Goal: Task Accomplishment & Management: Complete application form

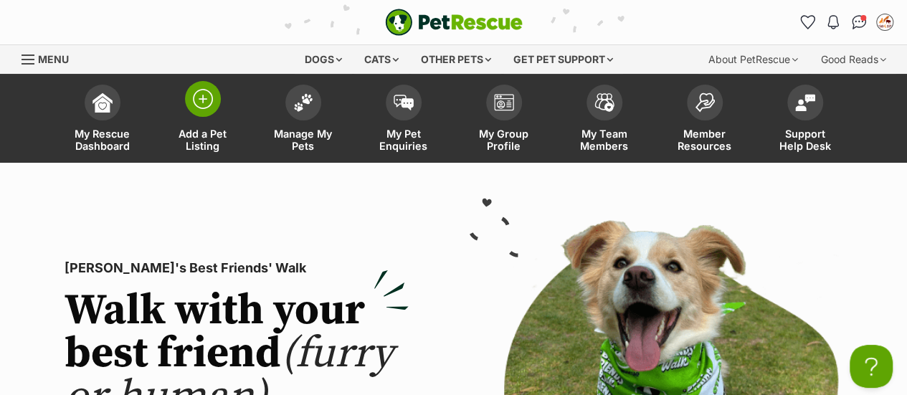
click at [198, 114] on span at bounding box center [203, 99] width 36 height 36
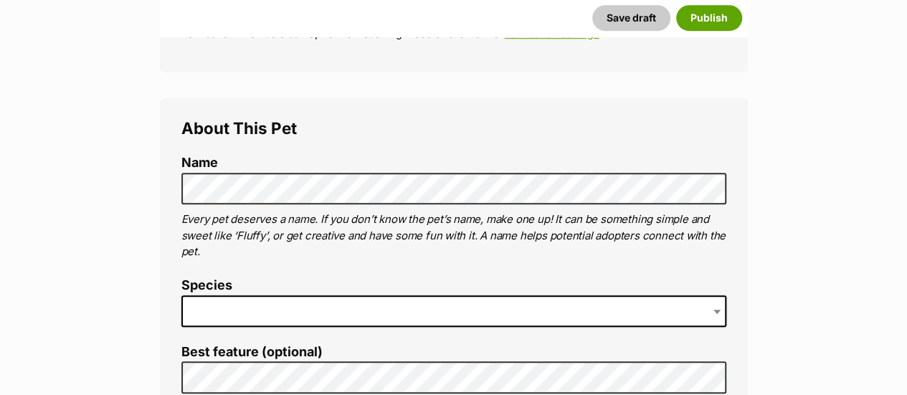
scroll to position [444, 0]
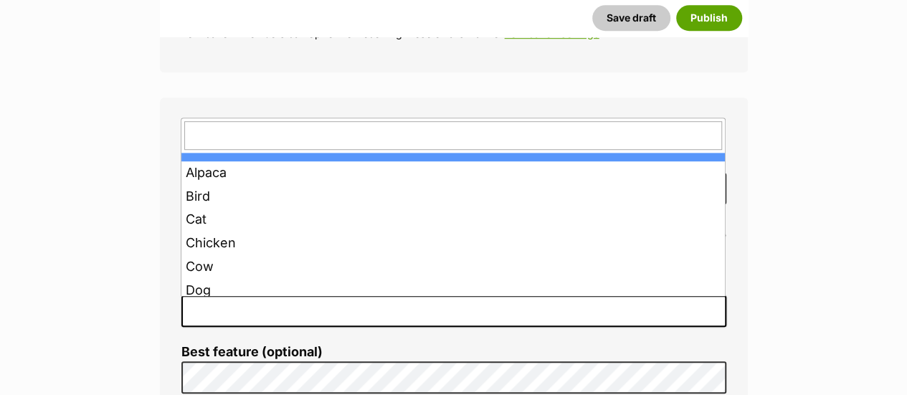
click at [251, 302] on span at bounding box center [453, 311] width 545 height 32
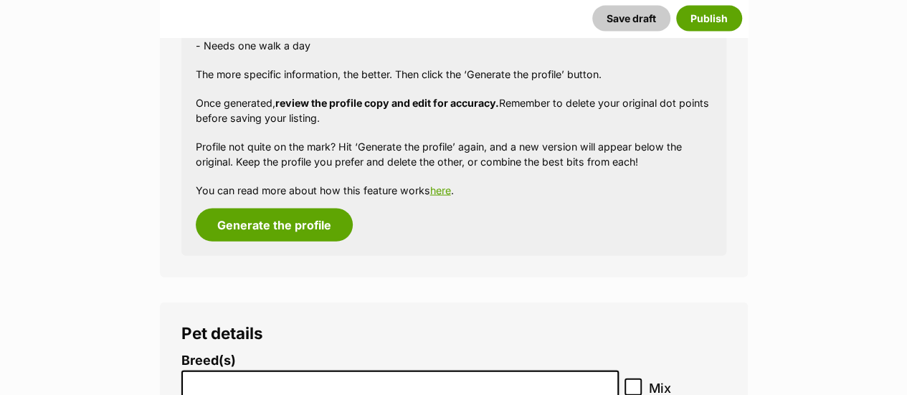
scroll to position [1739, 0]
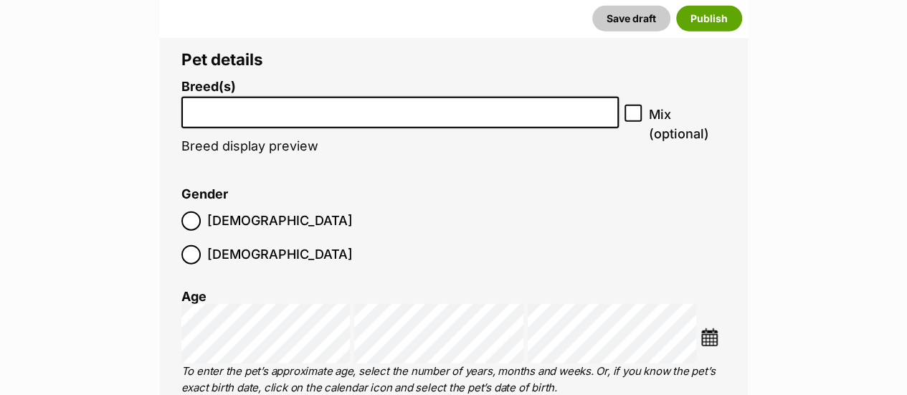
click at [272, 106] on input "search" at bounding box center [400, 109] width 428 height 15
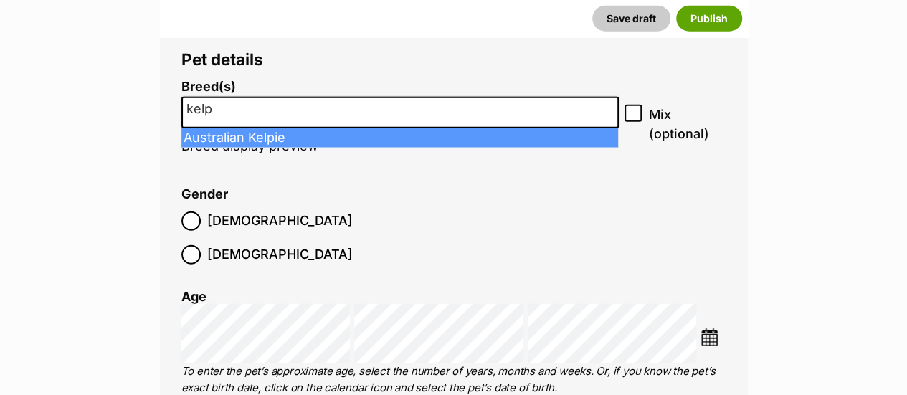
type input "kelp"
select select "723"
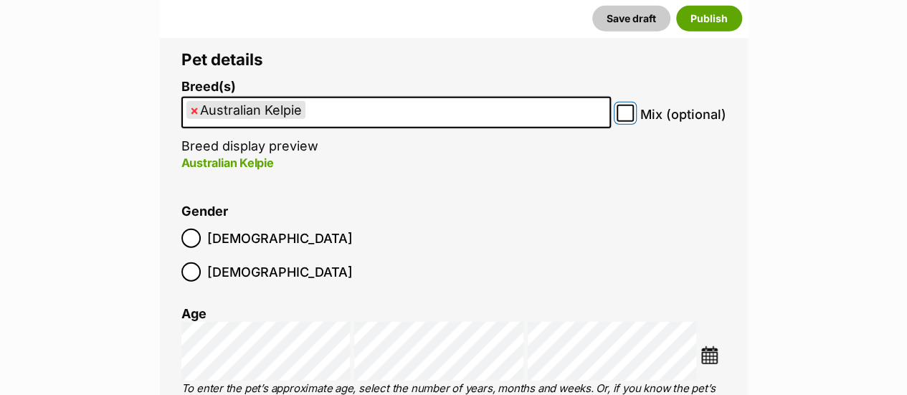
click at [627, 120] on input "Mix (optional)" at bounding box center [624, 113] width 17 height 17
checkbox input "true"
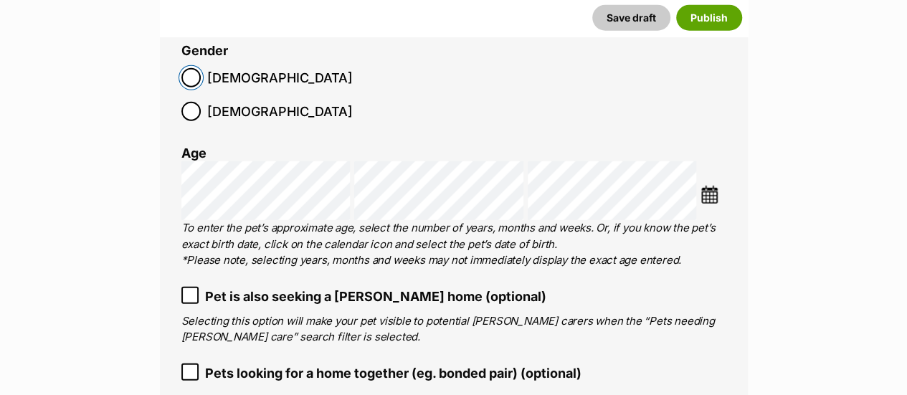
scroll to position [1901, 0]
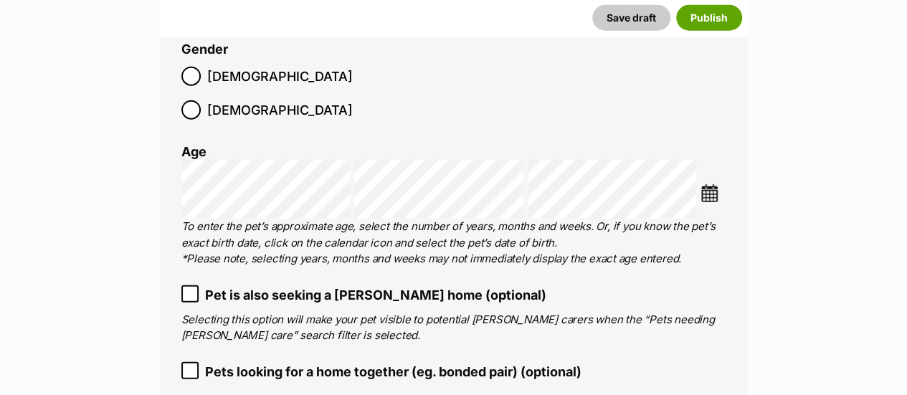
click at [716, 184] on img at bounding box center [709, 193] width 18 height 18
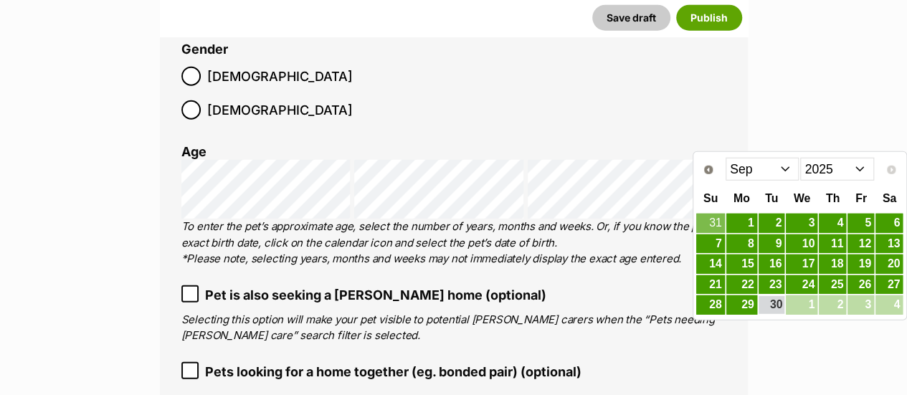
click at [773, 164] on select "Jan Feb Mar Apr May Jun Jul Aug Sep" at bounding box center [762, 169] width 74 height 23
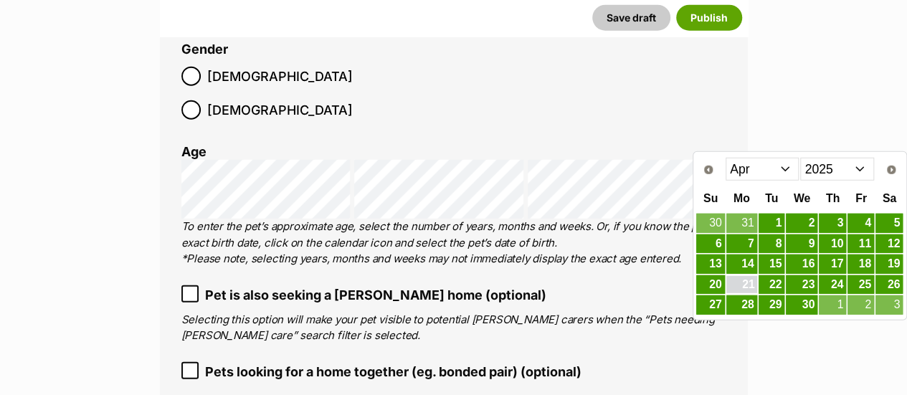
click at [751, 279] on link "21" at bounding box center [741, 285] width 31 height 18
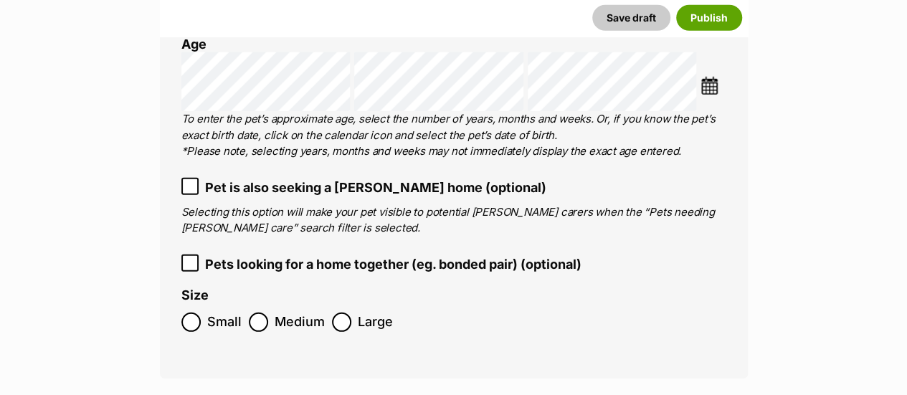
scroll to position [2010, 0]
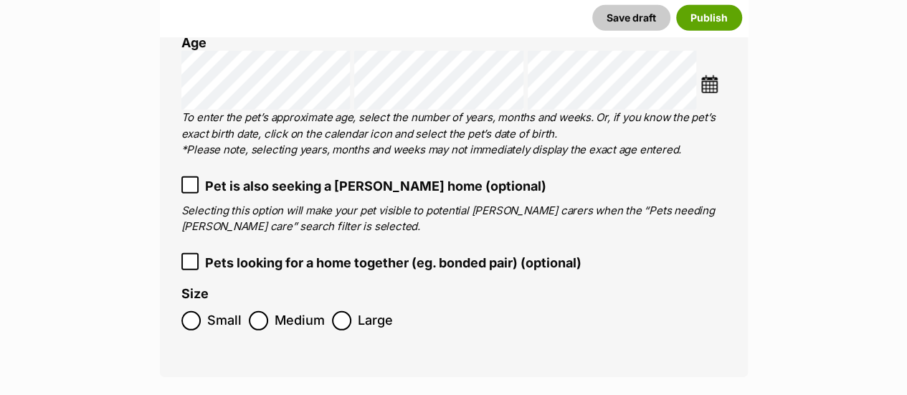
click at [271, 311] on label "Medium" at bounding box center [287, 320] width 76 height 19
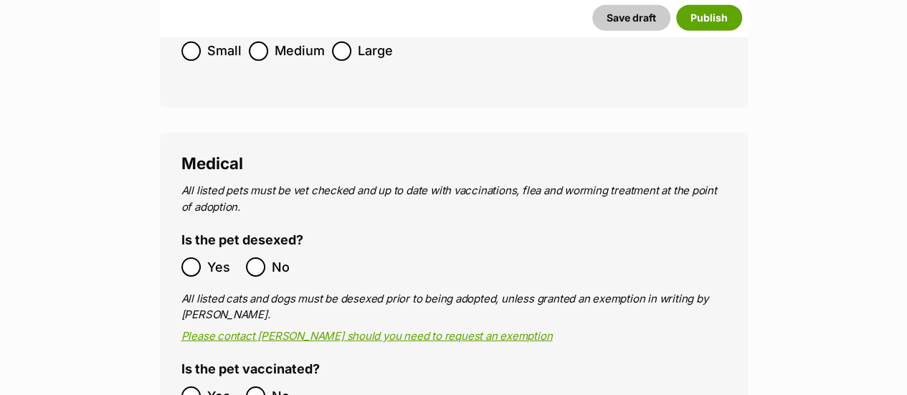
click at [204, 257] on label "Yes" at bounding box center [209, 266] width 57 height 19
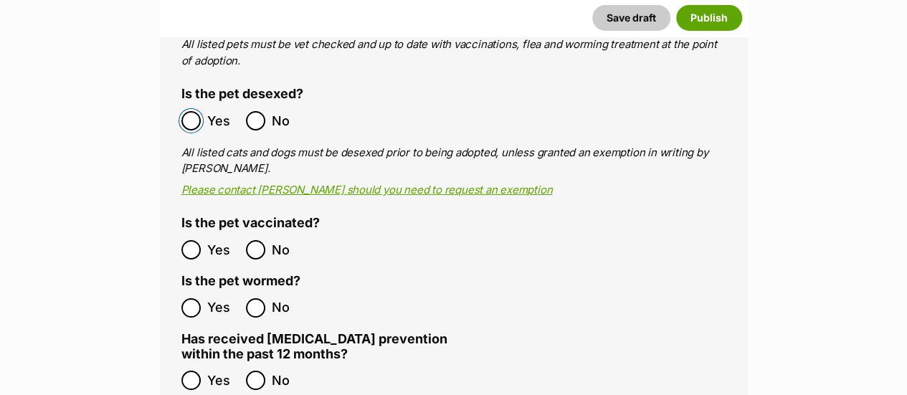
scroll to position [2434, 0]
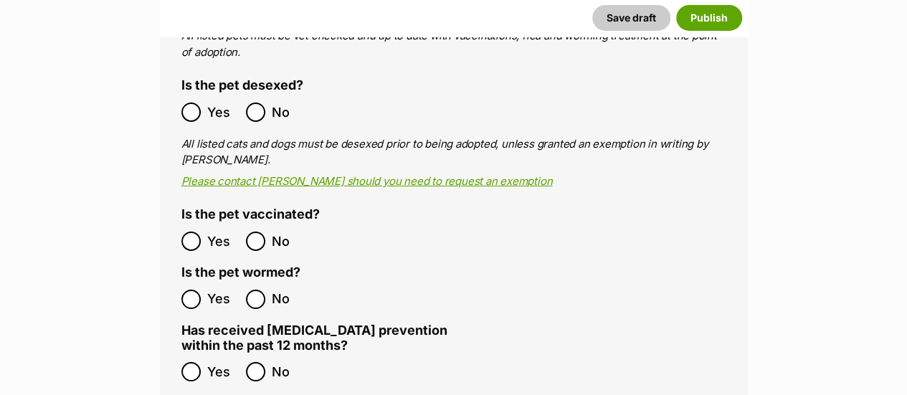
click at [183, 282] on ol "Yes No" at bounding box center [317, 299] width 272 height 34
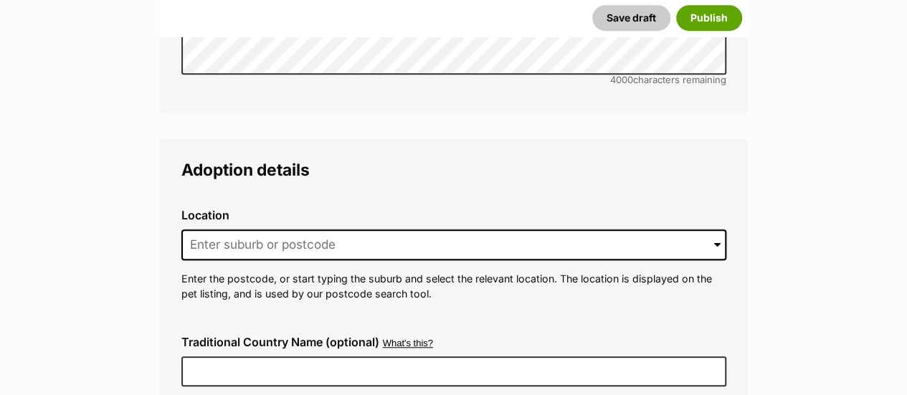
scroll to position [3208, 0]
click at [243, 229] on input at bounding box center [453, 245] width 545 height 32
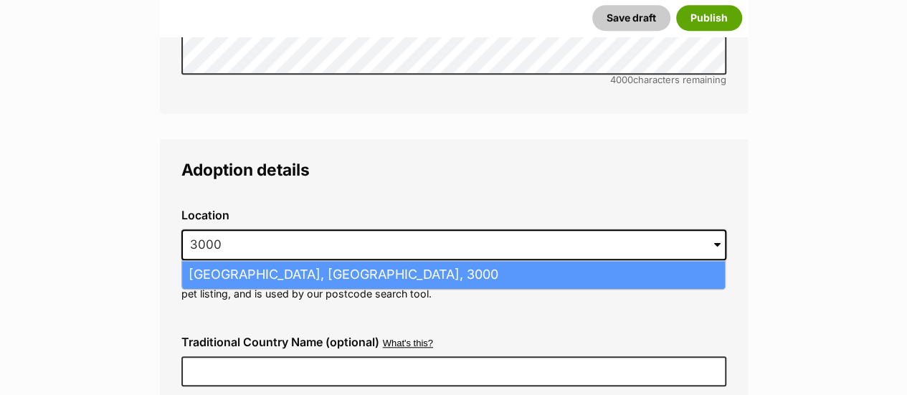
click at [233, 261] on li "Melbourne, Victoria, 3000" at bounding box center [453, 275] width 543 height 28
type input "Melbourne, Victoria, 3000"
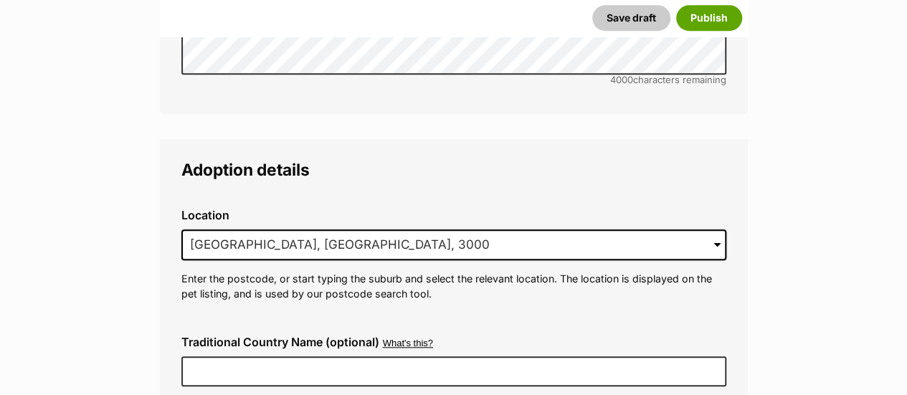
scroll to position [3380, 0]
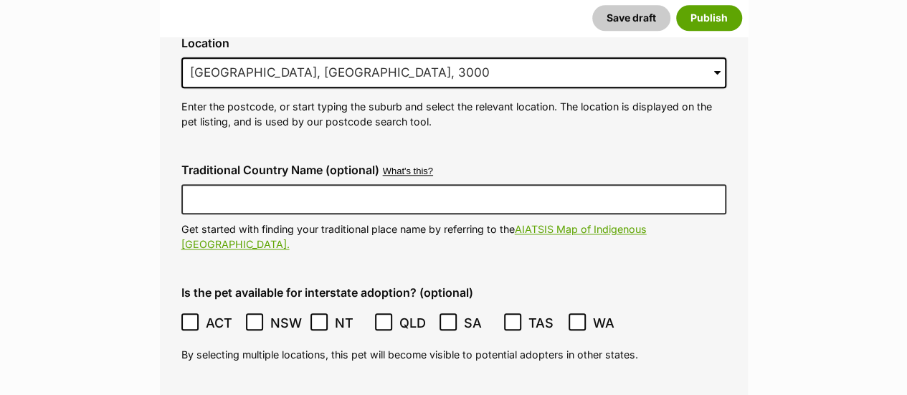
click at [216, 306] on ol "ACT NSW NT QLD SA TAS VIC WA" at bounding box center [453, 323] width 545 height 34
click at [211, 313] on span "ACT" at bounding box center [222, 322] width 32 height 19
click at [280, 313] on span "NSW" at bounding box center [286, 322] width 32 height 19
click at [481, 313] on span "SA" at bounding box center [480, 322] width 32 height 19
click at [522, 313] on label "TAS" at bounding box center [532, 322] width 57 height 19
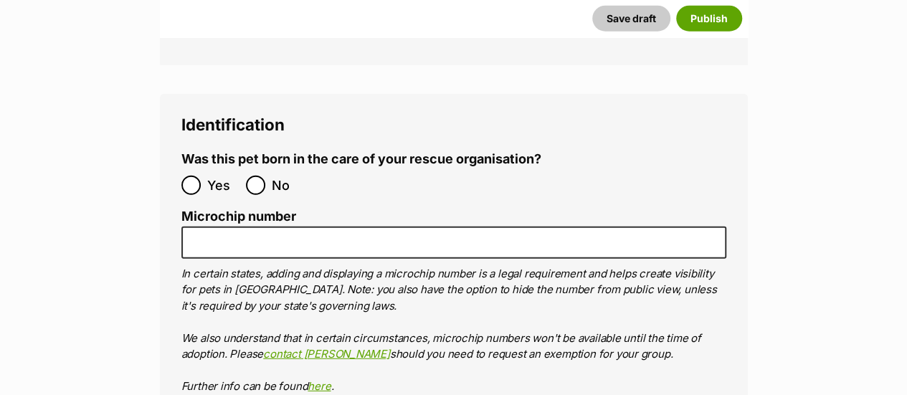
scroll to position [4565, 0]
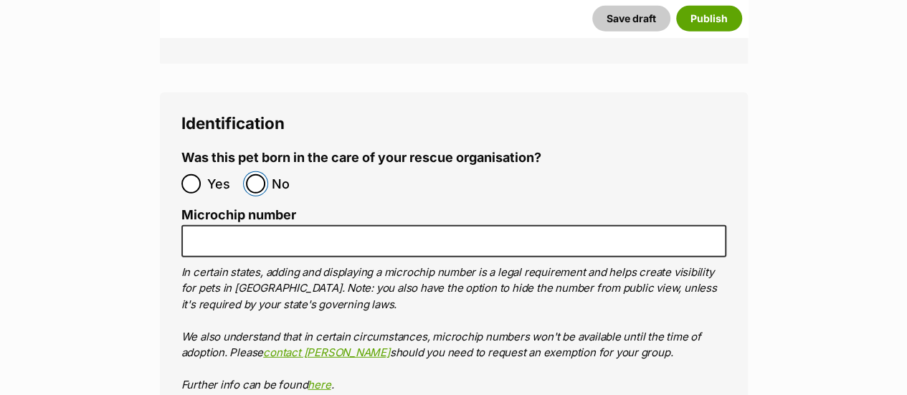
click at [255, 174] on input "No" at bounding box center [255, 183] width 19 height 19
radio input "true"
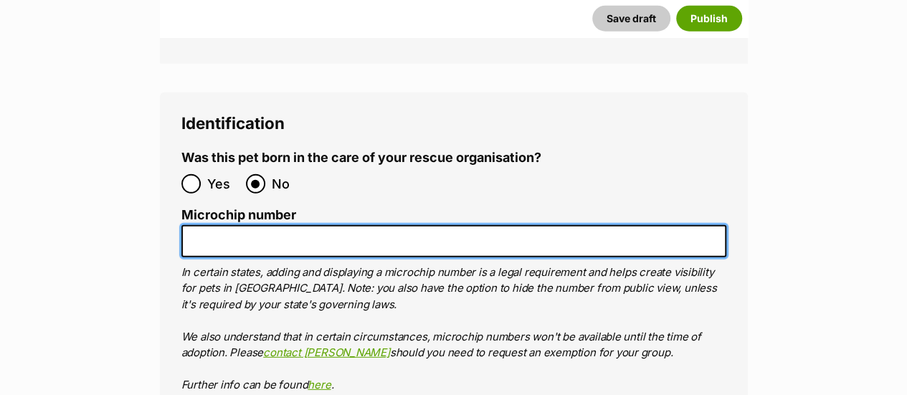
click at [281, 225] on input "Microchip number" at bounding box center [453, 241] width 545 height 32
paste input "956000017390447"
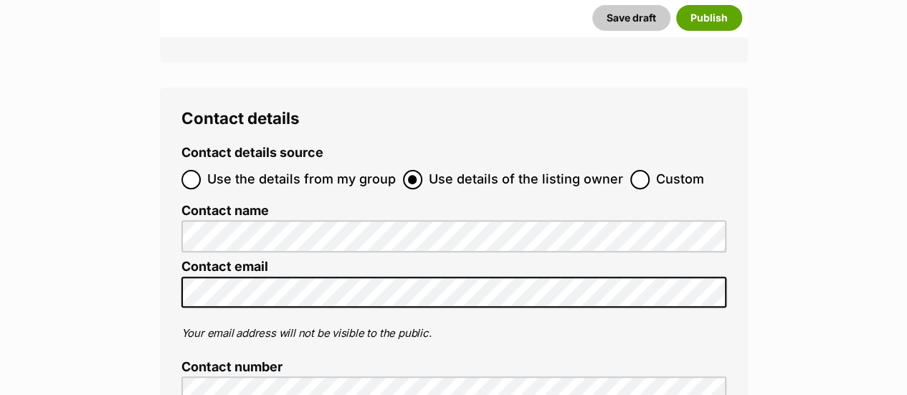
scroll to position [5606, 0]
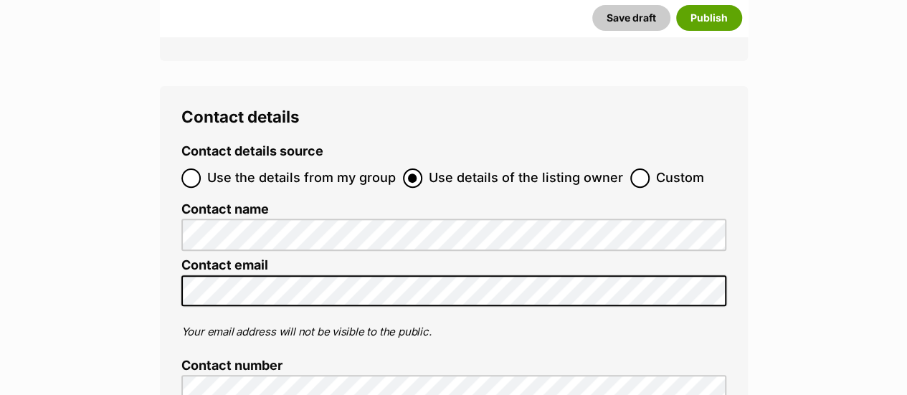
type input "956000017390447"
click at [632, 168] on input "Custom" at bounding box center [639, 177] width 19 height 19
radio input "true"
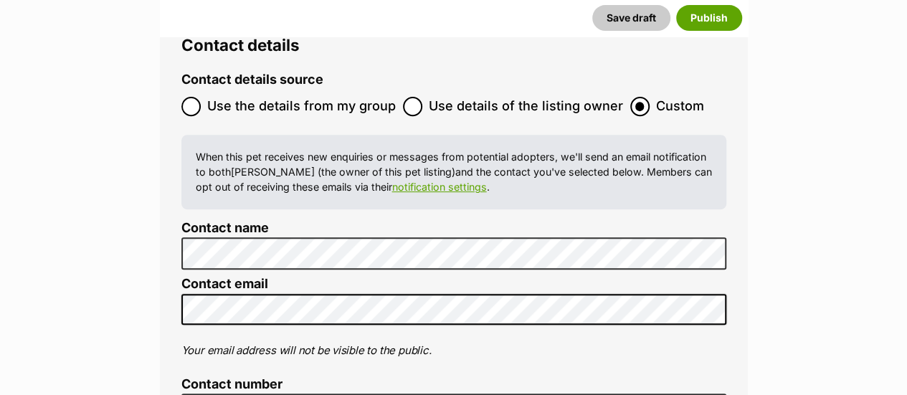
scroll to position [5820, 0]
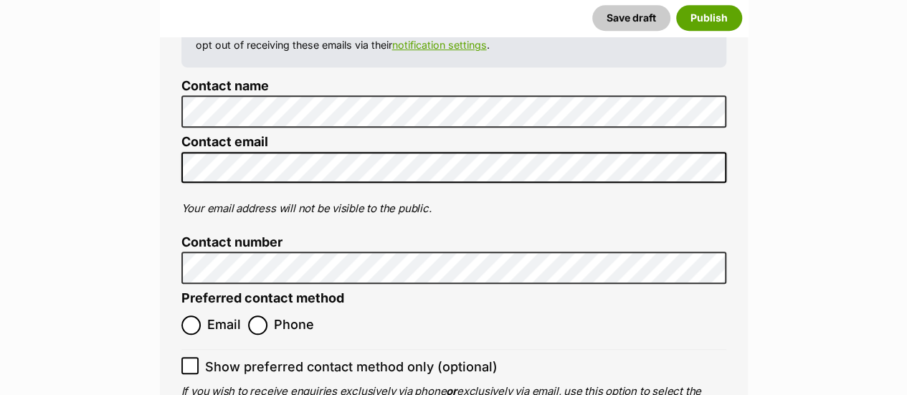
click at [209, 315] on span "Email" at bounding box center [224, 324] width 34 height 19
click at [201, 315] on input "Email" at bounding box center [190, 324] width 19 height 19
radio input "true"
click at [199, 357] on label "Show preferred contact method only (optional)" at bounding box center [453, 366] width 545 height 19
click at [199, 357] on input "Show preferred contact method only (optional)" at bounding box center [189, 365] width 17 height 17
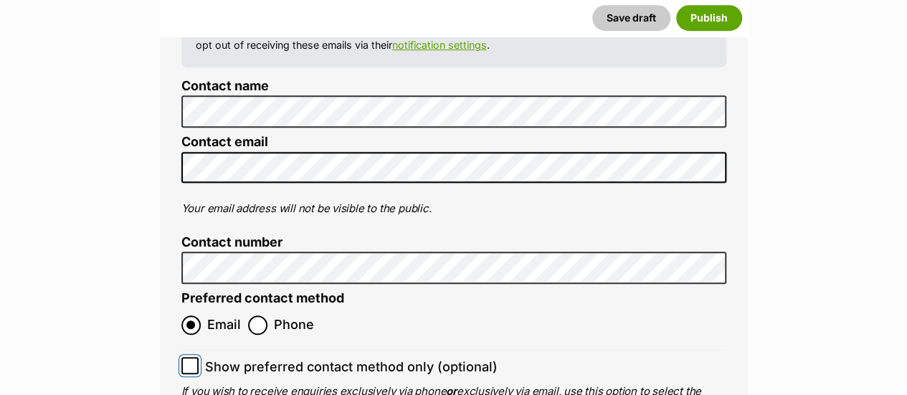
checkbox input "true"
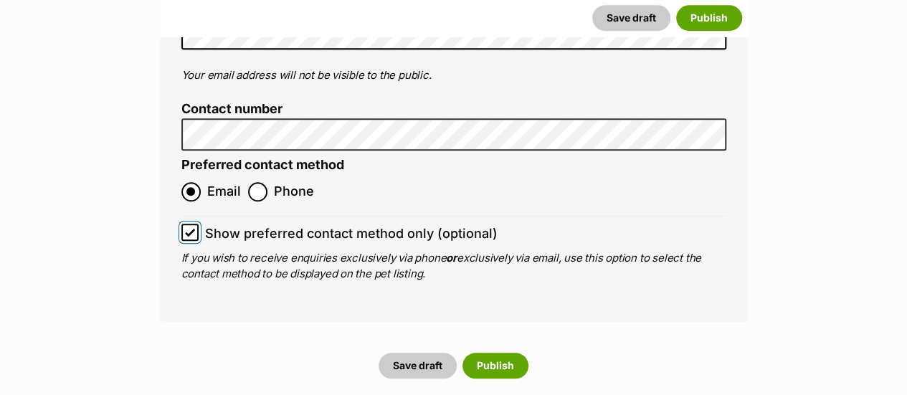
scroll to position [5953, 0]
click at [532, 353] on div "Save draft Publish" at bounding box center [454, 366] width 576 height 26
click at [510, 353] on button "Publish" at bounding box center [495, 366] width 66 height 26
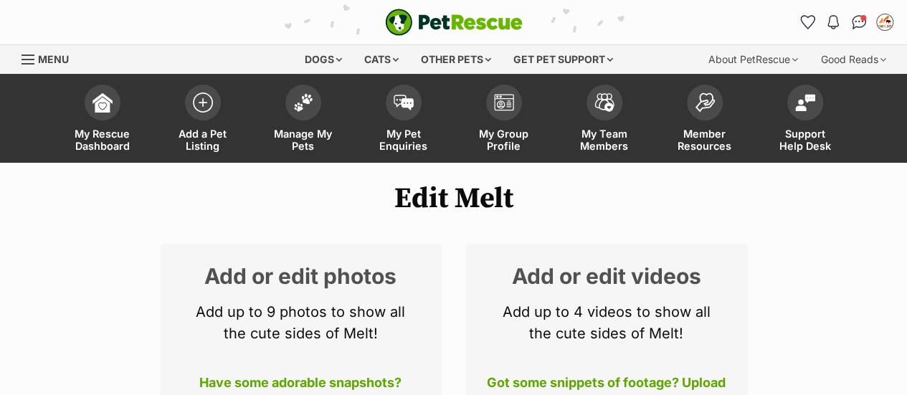
scroll to position [110, 0]
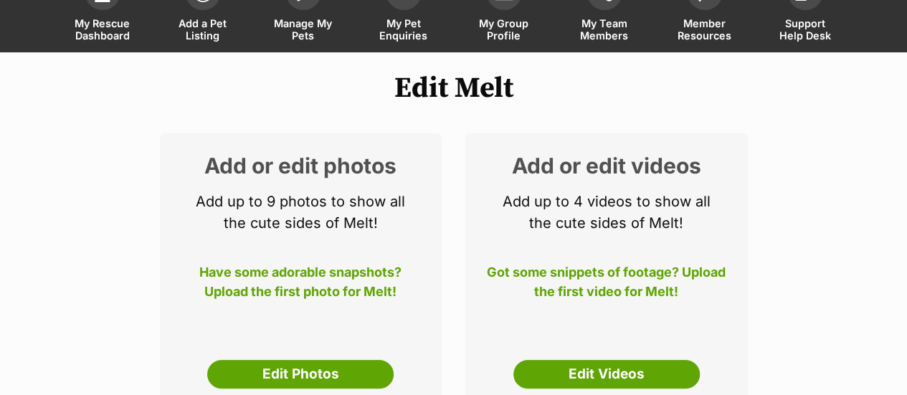
click at [305, 353] on div "Add or edit photos Add up to 9 photos to show all the cute sides of Melt! Have …" at bounding box center [301, 271] width 282 height 277
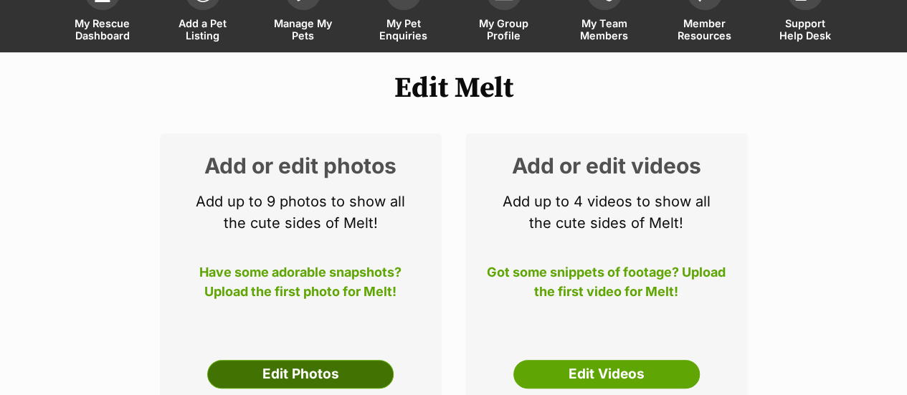
click at [287, 366] on link "Edit Photos" at bounding box center [300, 374] width 186 height 29
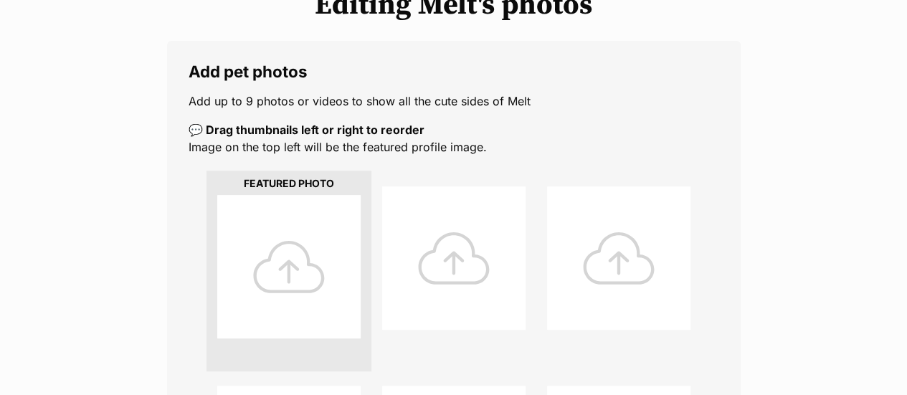
scroll to position [204, 0]
click at [293, 252] on div at bounding box center [288, 265] width 143 height 143
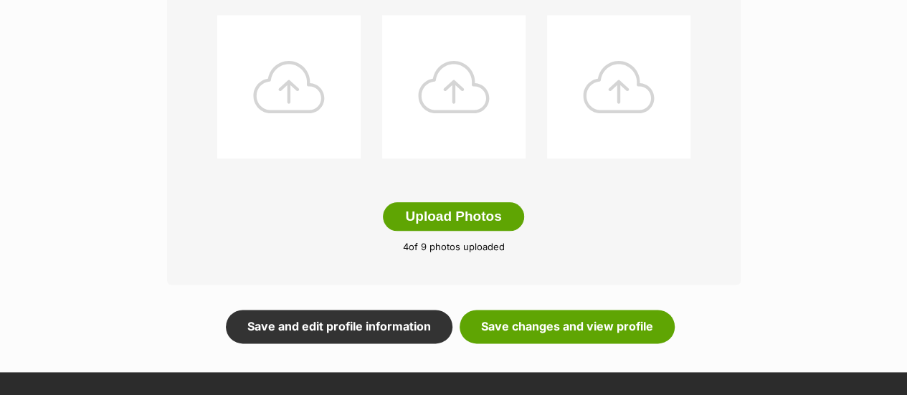
scroll to position [770, 0]
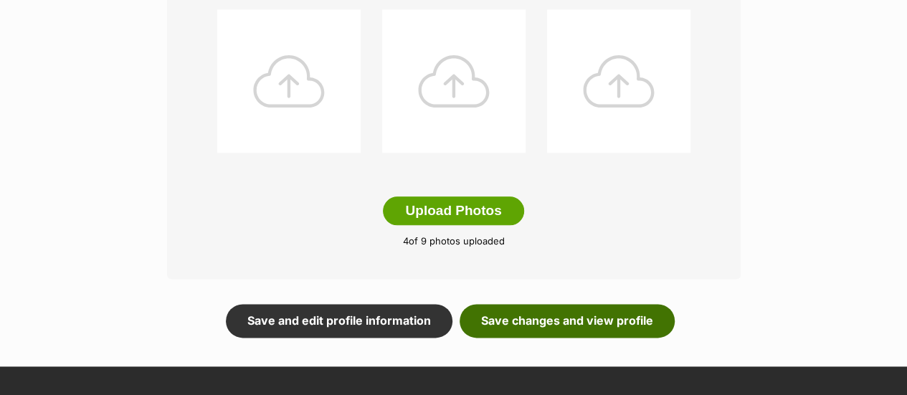
click at [556, 315] on link "Save changes and view profile" at bounding box center [566, 320] width 215 height 33
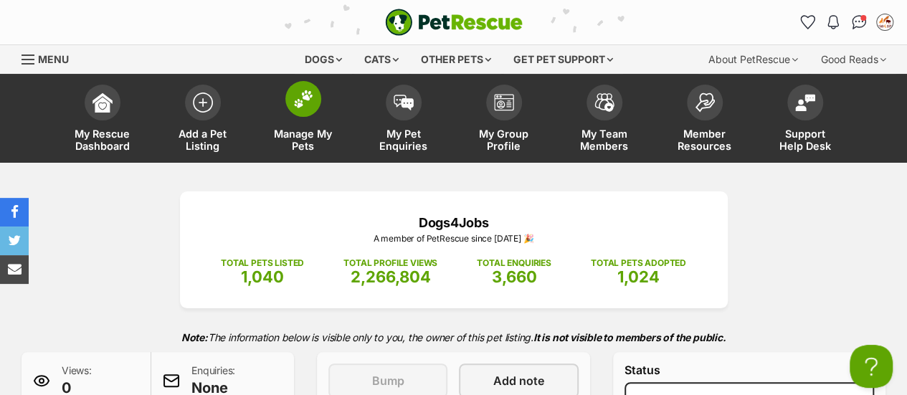
click at [292, 87] on span at bounding box center [303, 99] width 36 height 36
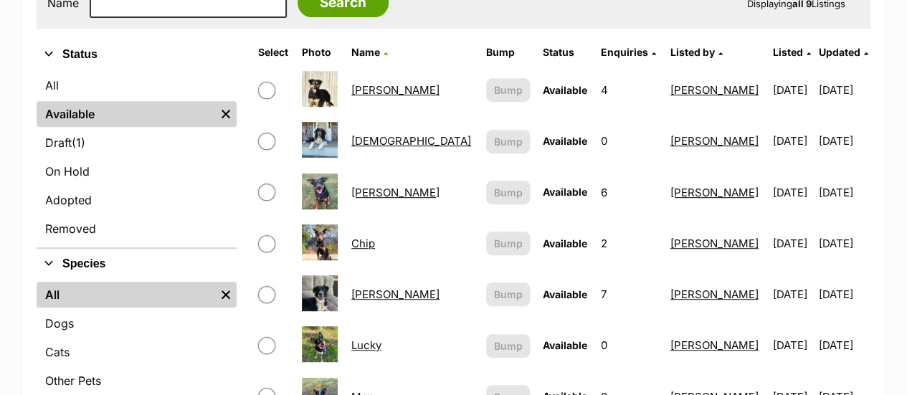
scroll to position [318, 0]
click at [264, 84] on input "checkbox" at bounding box center [266, 89] width 17 height 17
checkbox input "true"
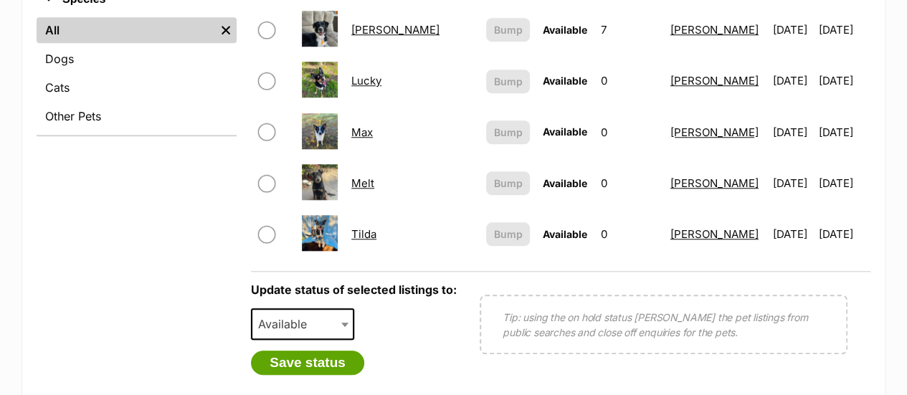
scroll to position [585, 0]
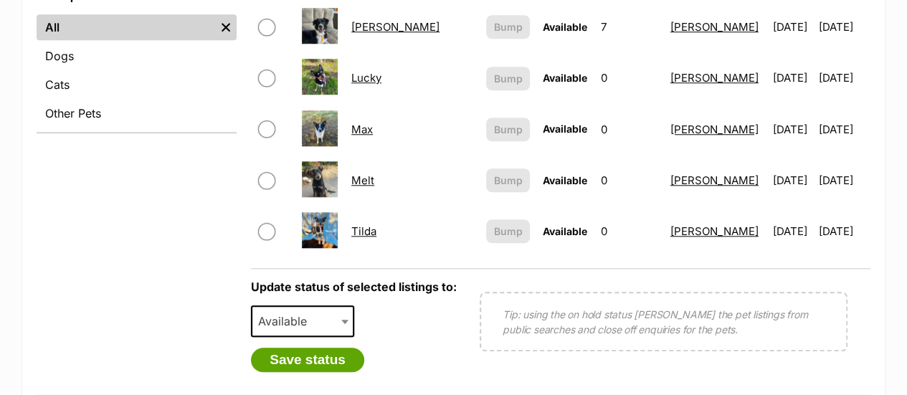
click at [339, 328] on span at bounding box center [346, 321] width 14 height 32
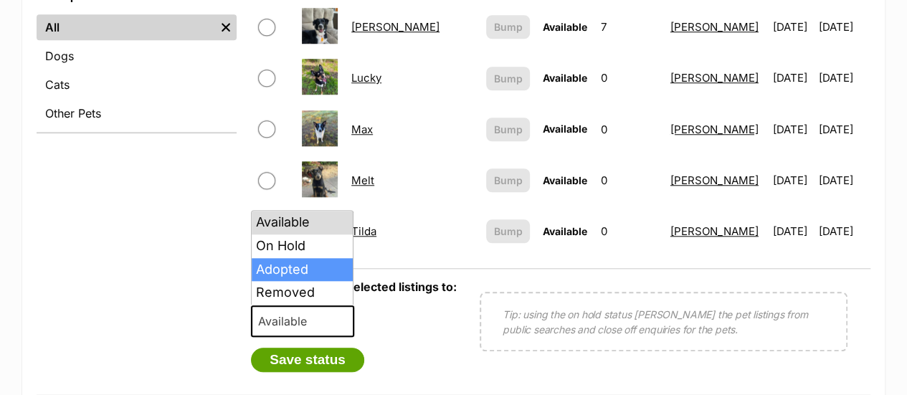
select select "rehomed"
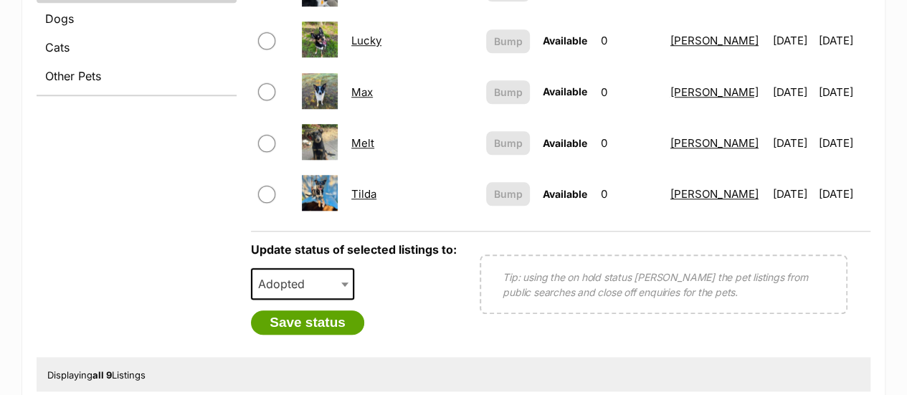
scroll to position [623, 0]
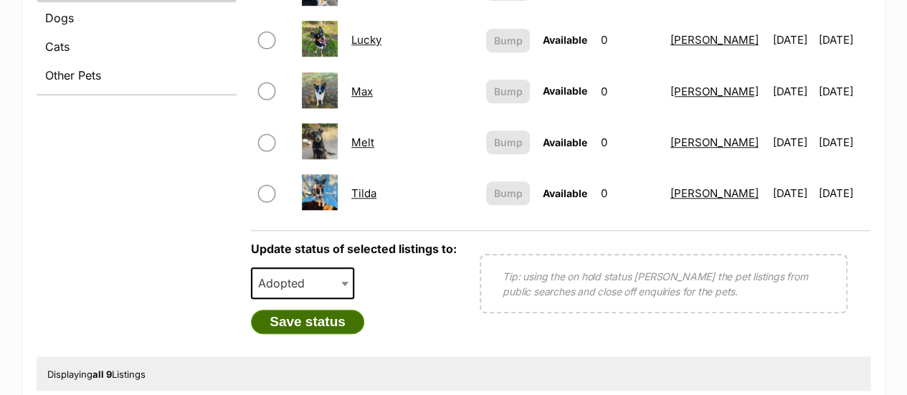
click at [349, 317] on button "Save status" at bounding box center [307, 322] width 113 height 24
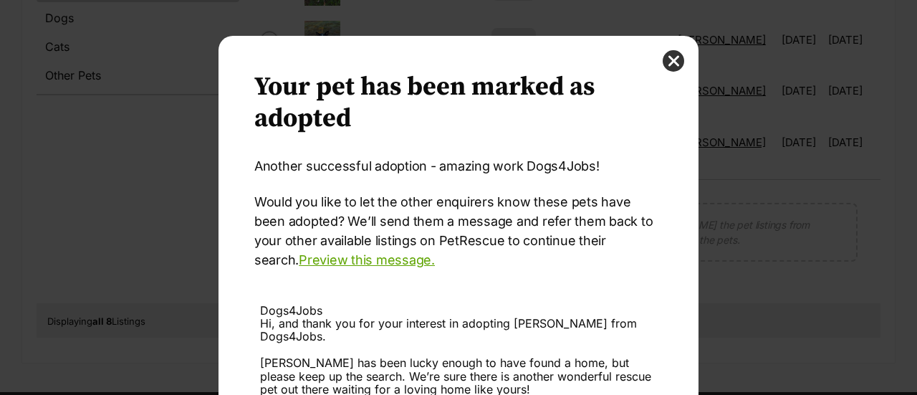
scroll to position [200, 0]
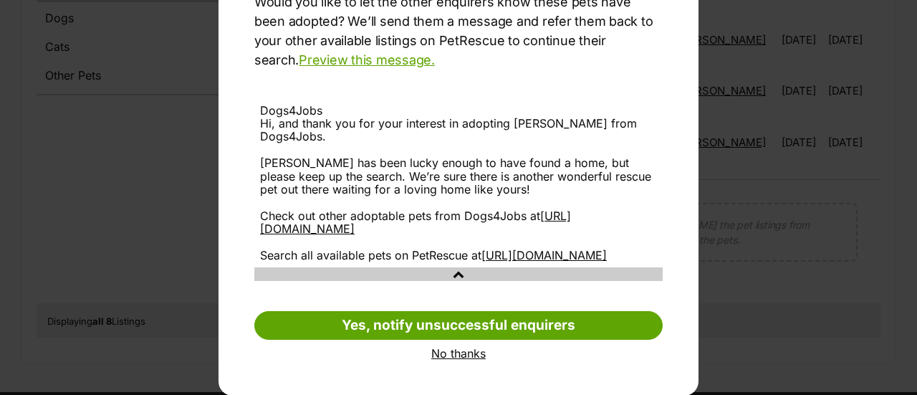
click at [456, 352] on link "No thanks" at bounding box center [458, 353] width 409 height 13
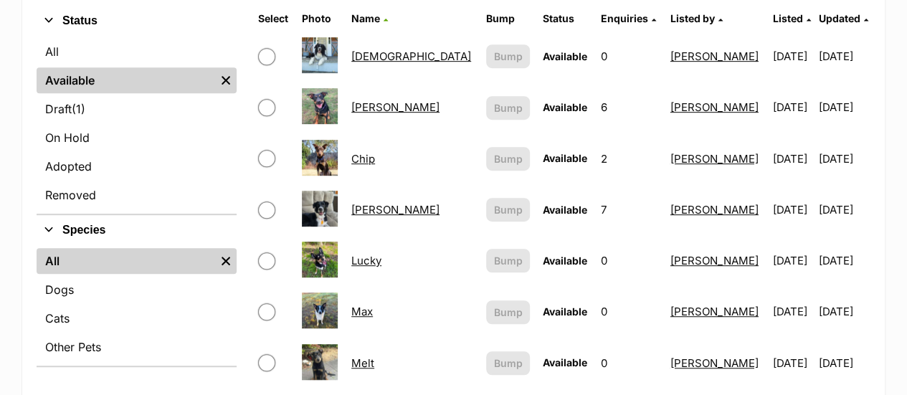
scroll to position [362, 0]
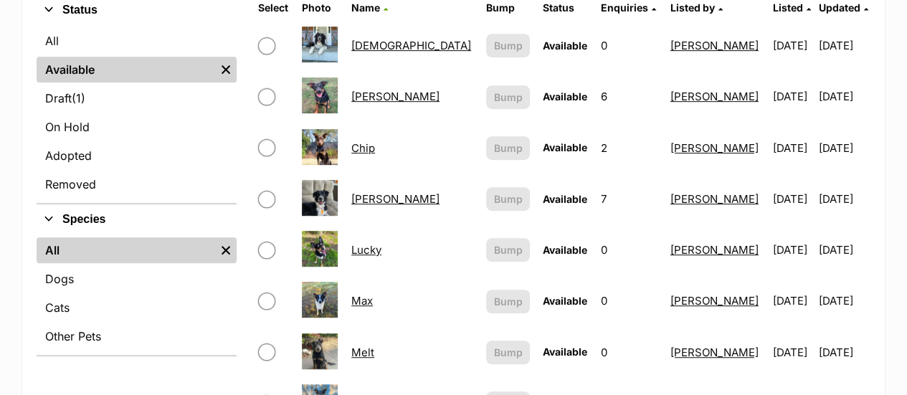
click at [384, 47] on link "[DEMOGRAPHIC_DATA]" at bounding box center [411, 46] width 120 height 14
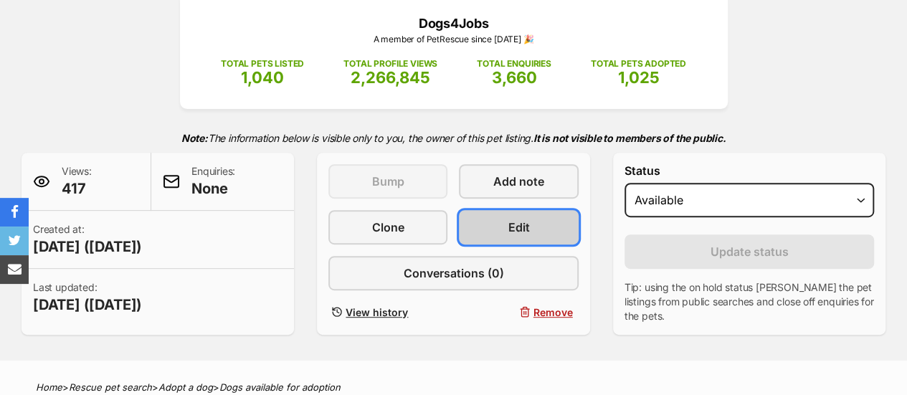
click at [533, 234] on link "Edit" at bounding box center [518, 227] width 119 height 34
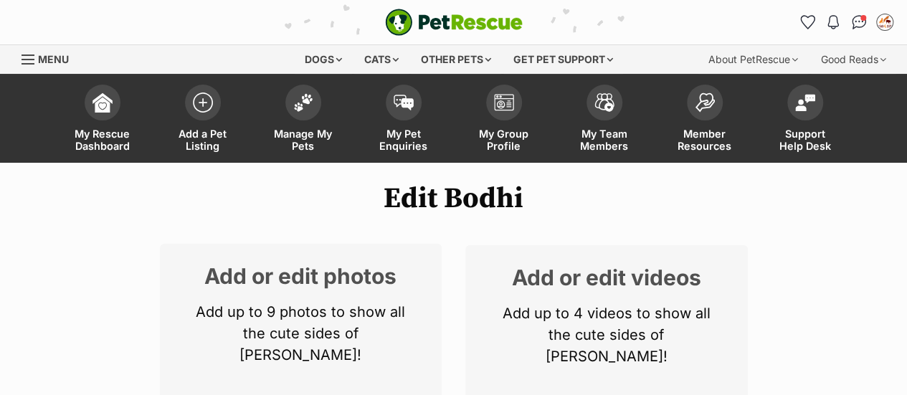
scroll to position [162, 0]
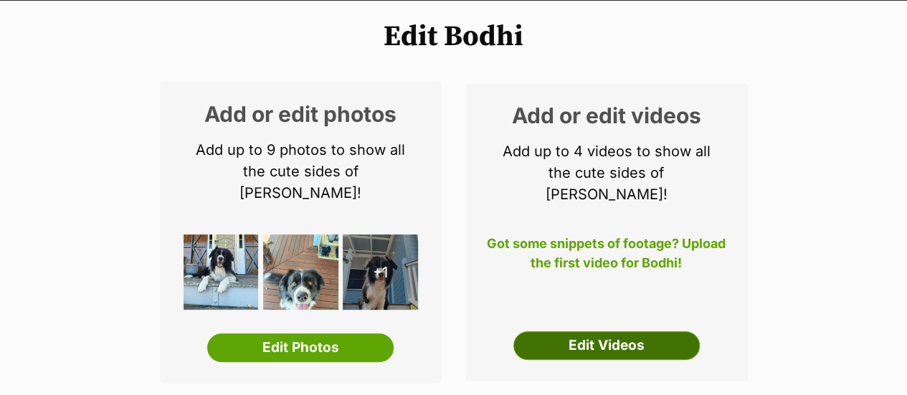
click at [581, 331] on link "Edit Videos" at bounding box center [606, 345] width 186 height 29
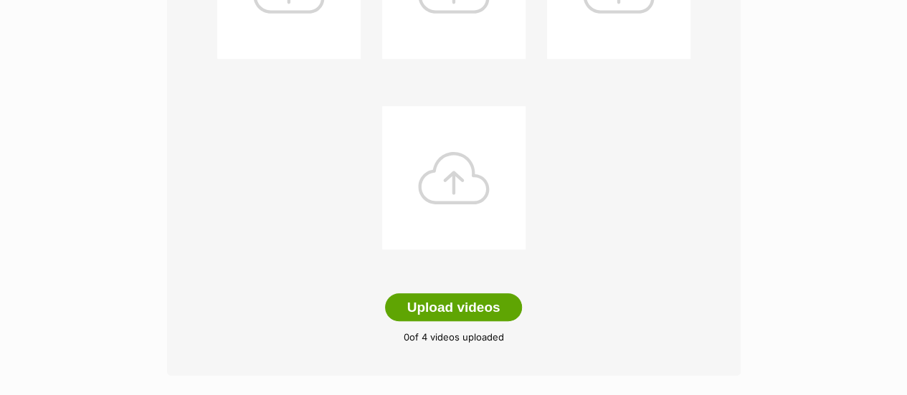
scroll to position [391, 0]
click at [454, 305] on button "Upload videos" at bounding box center [454, 306] width 138 height 29
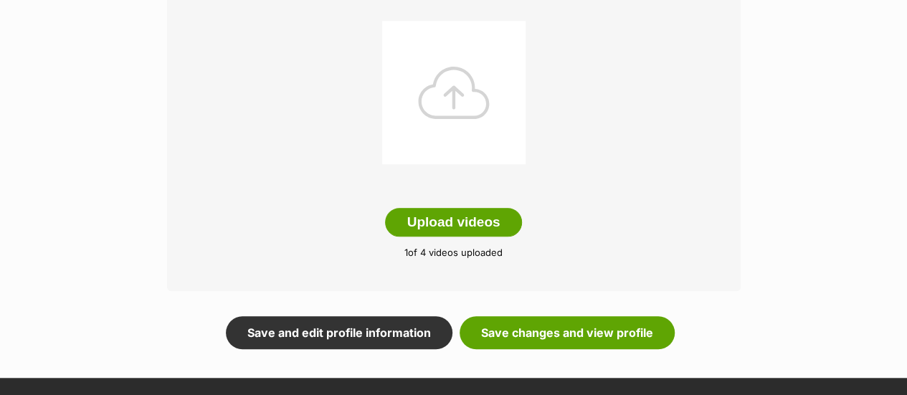
scroll to position [576, 0]
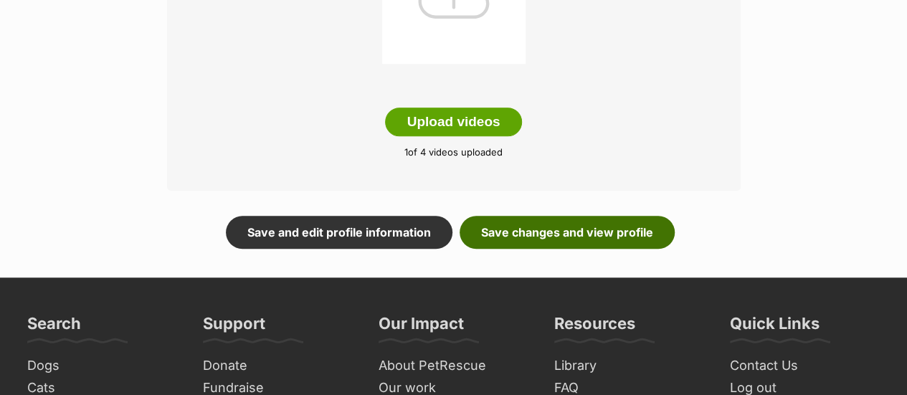
click at [563, 242] on link "Save changes and view profile" at bounding box center [566, 232] width 215 height 33
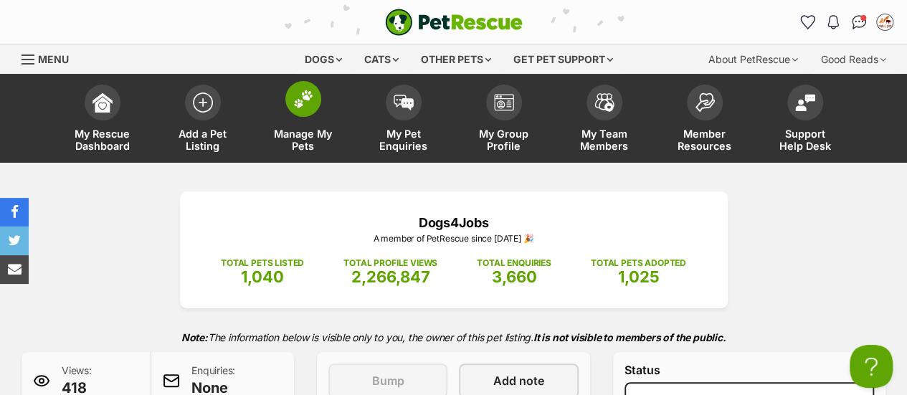
click at [301, 106] on img at bounding box center [303, 99] width 20 height 19
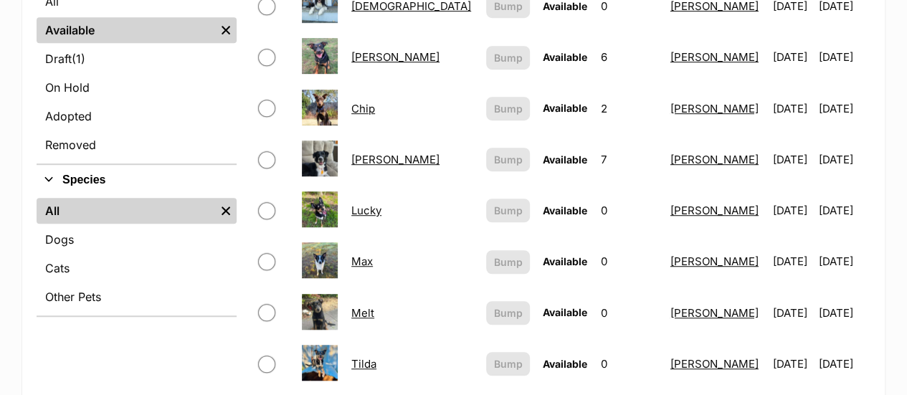
click at [380, 203] on td "Lucky" at bounding box center [411, 210] width 133 height 49
click at [375, 207] on link "Lucky" at bounding box center [366, 211] width 30 height 14
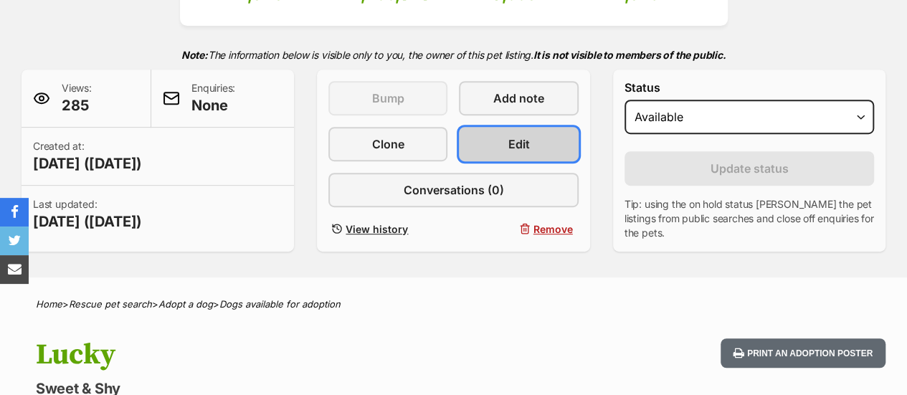
click at [525, 150] on span "Edit" at bounding box center [519, 143] width 22 height 17
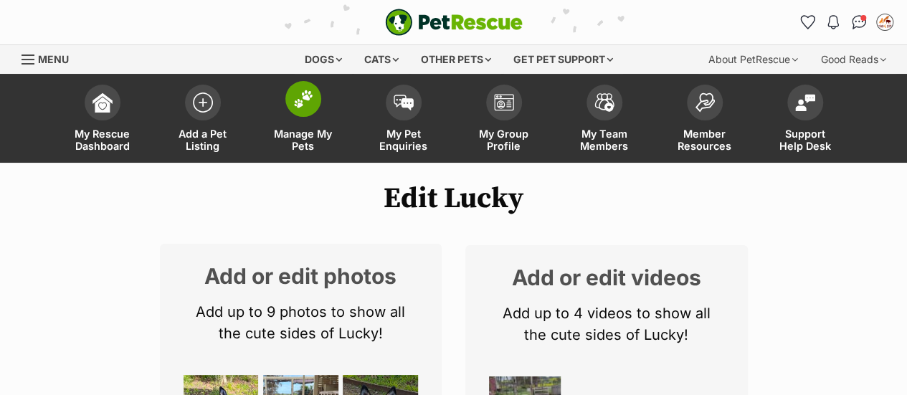
click at [309, 101] on img at bounding box center [303, 99] width 20 height 19
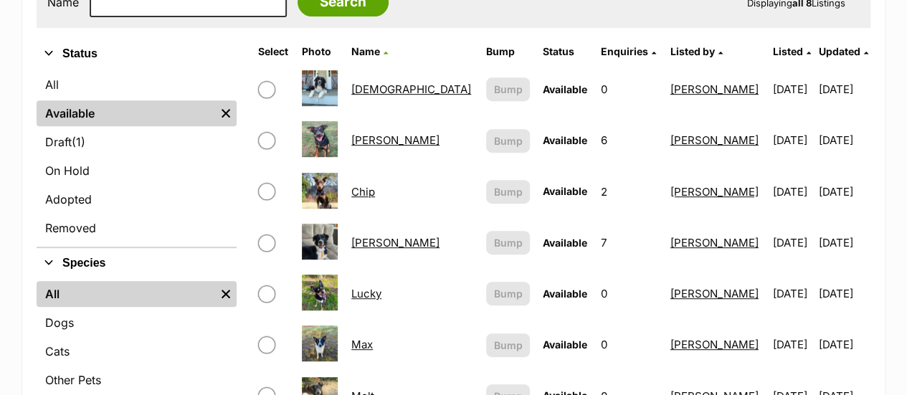
scroll to position [317, 0]
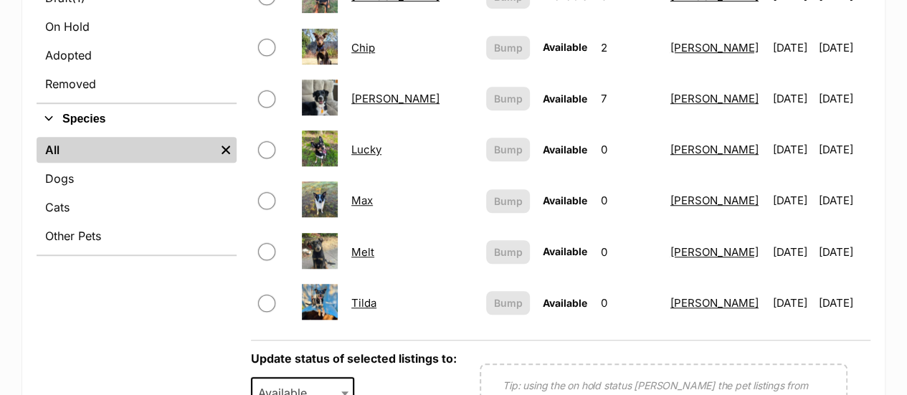
scroll to position [335, 0]
